Goal: Information Seeking & Learning: Learn about a topic

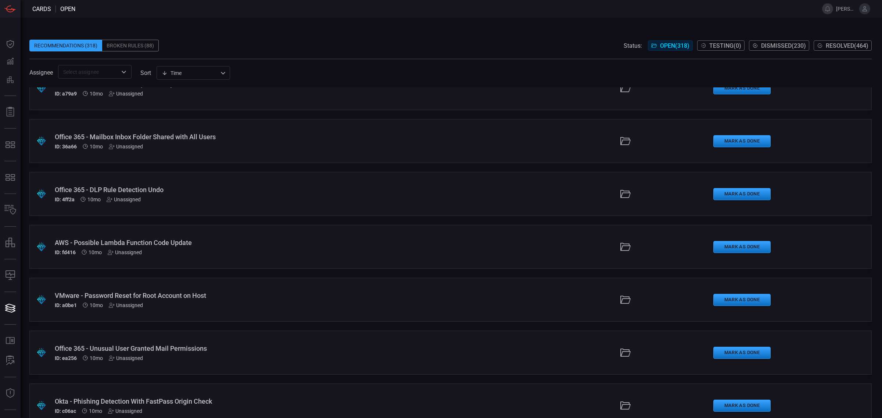
scroll to position [9275, 0]
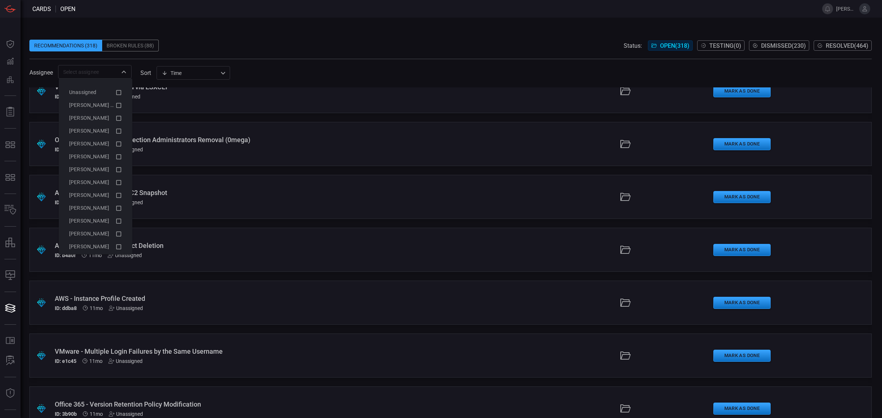
click at [95, 77] on div "​" at bounding box center [94, 72] width 73 height 14
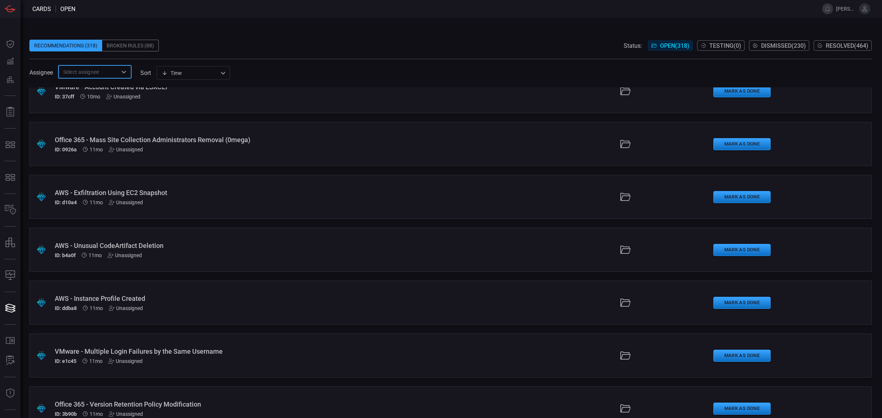
click at [95, 77] on div "​" at bounding box center [94, 72] width 73 height 14
click at [303, 73] on div "Assignee ​ sort Time visibleUpdateTime ​" at bounding box center [450, 72] width 842 height 14
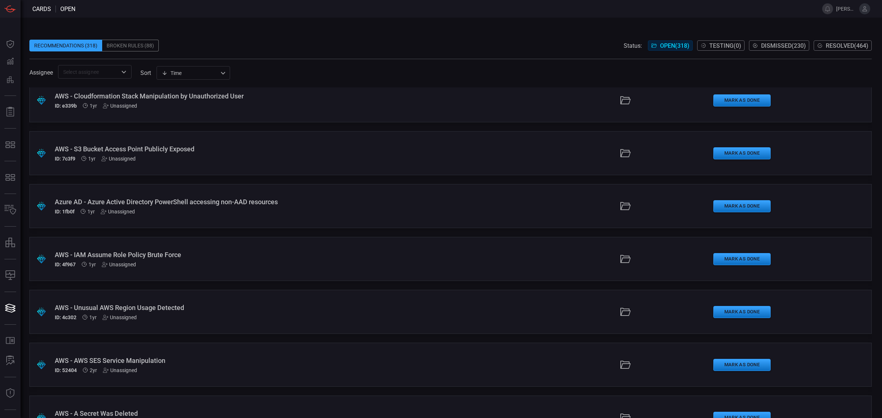
click at [155, 252] on div "AWS - IAM Assume Role Policy Brute Force" at bounding box center [215, 255] width 321 height 8
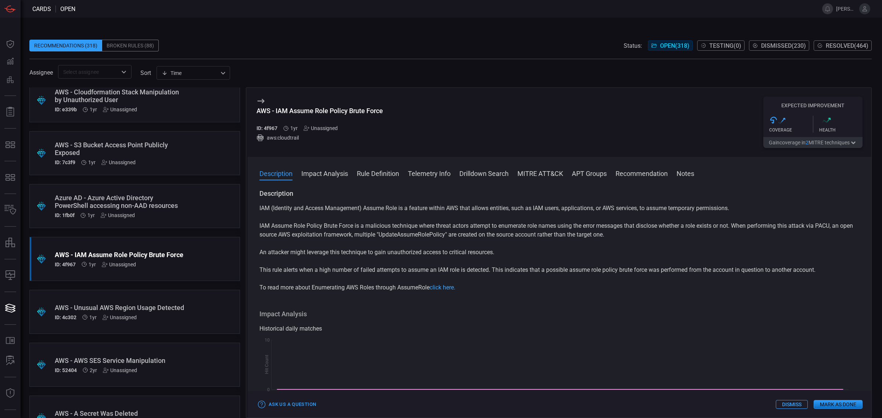
click at [368, 111] on div "AWS - IAM Assume Role Policy Brute Force" at bounding box center [319, 111] width 126 height 8
copy div "AWS - IAM Assume Role Policy Brute Force"
